Goal: Transaction & Acquisition: Purchase product/service

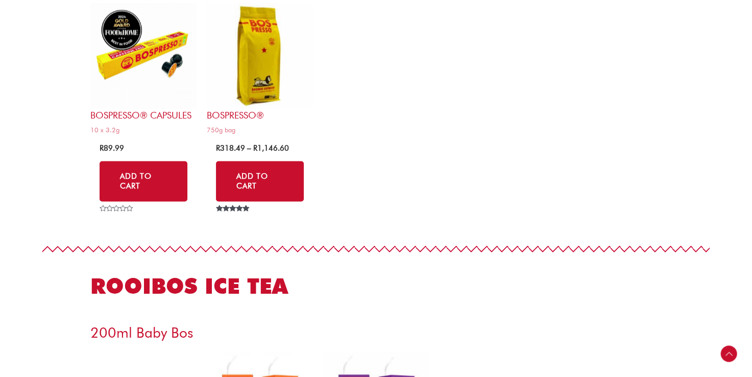
scroll to position [1802, 0]
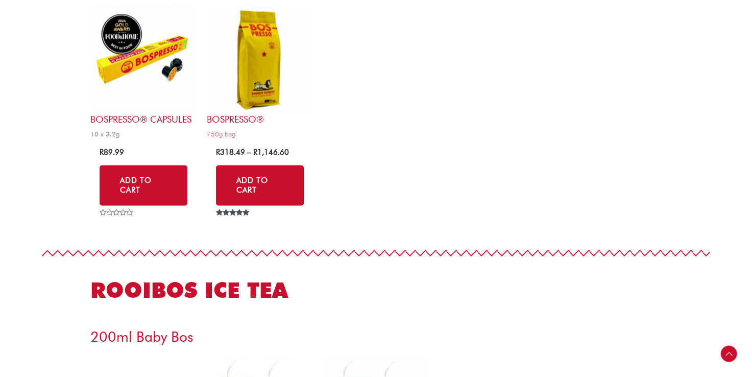
click at [138, 45] on img at bounding box center [143, 60] width 106 height 106
